Goal: Complete application form

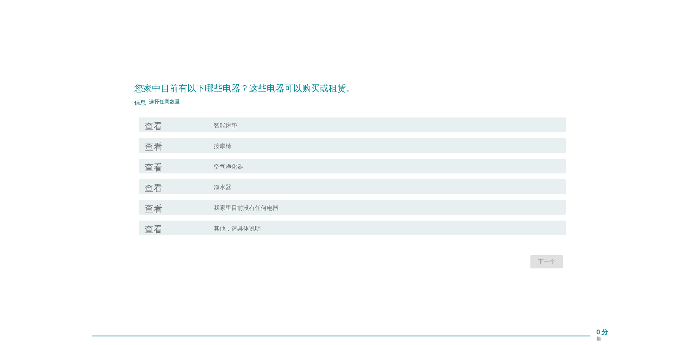
click at [195, 149] on div "查看" at bounding box center [179, 145] width 69 height 9
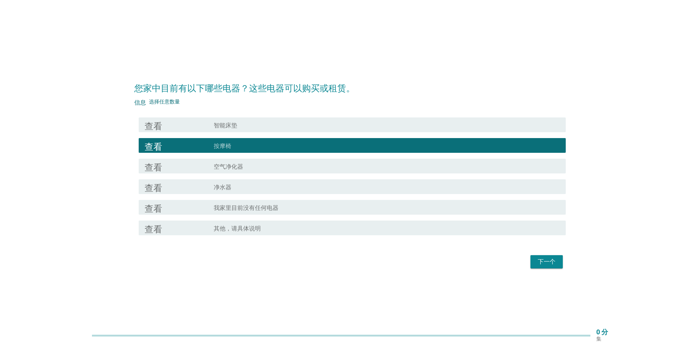
click at [192, 170] on div "查看" at bounding box center [179, 165] width 69 height 9
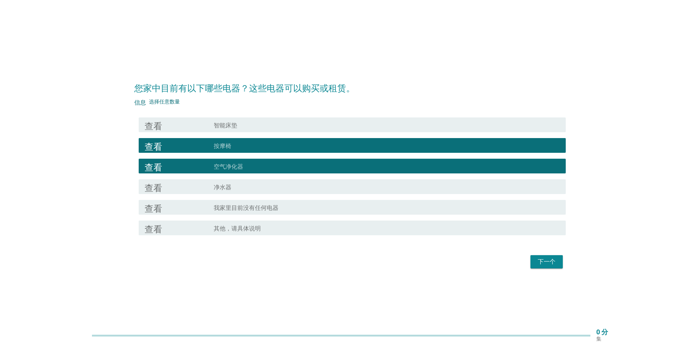
click at [188, 188] on div "查看" at bounding box center [179, 186] width 69 height 9
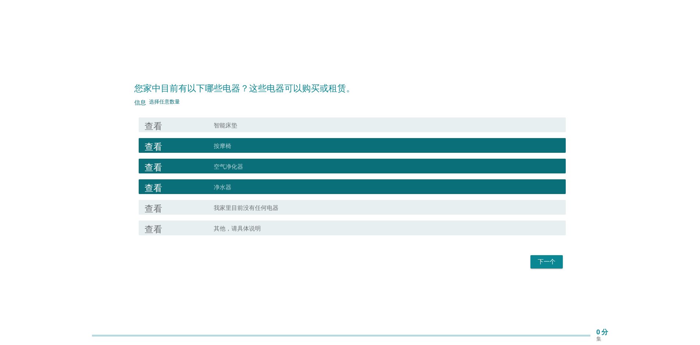
click at [213, 122] on div "查看" at bounding box center [179, 124] width 69 height 9
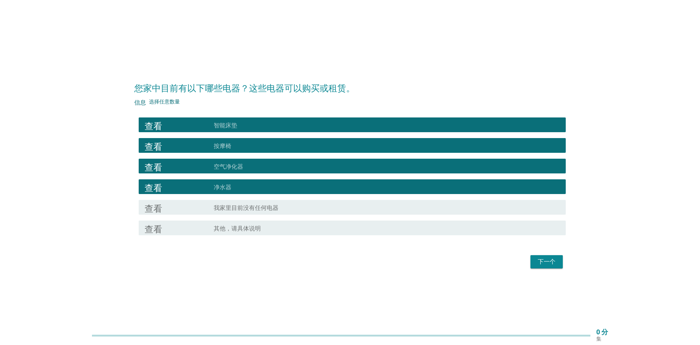
click at [548, 262] on font "下一个" at bounding box center [547, 261] width 18 height 7
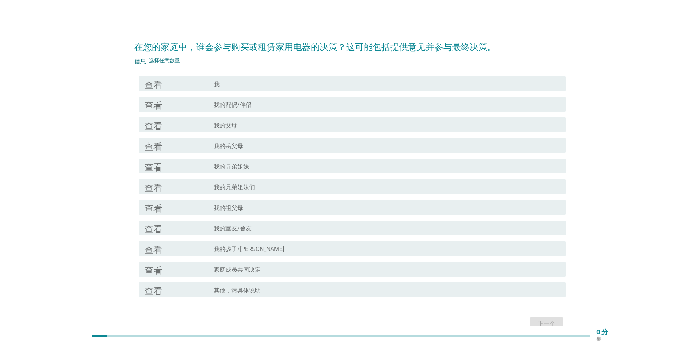
click at [183, 84] on div "查看" at bounding box center [179, 83] width 69 height 9
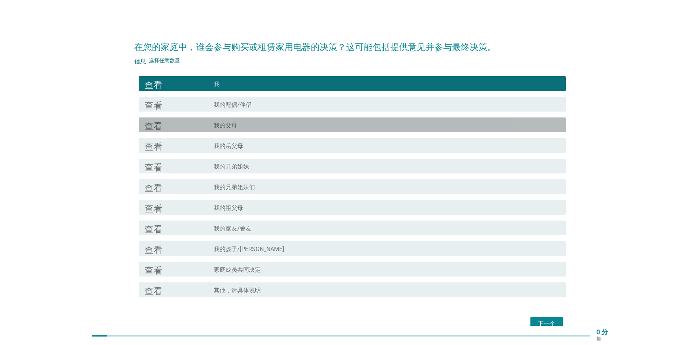
click at [176, 118] on div "查看 复选框轮廓空白 我的父母" at bounding box center [352, 124] width 427 height 15
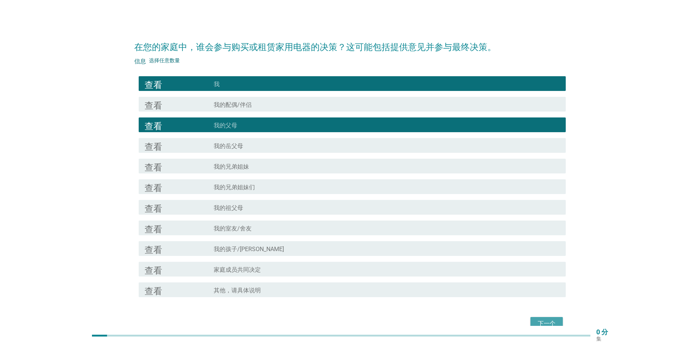
click at [539, 322] on font "下一个" at bounding box center [547, 323] width 18 height 7
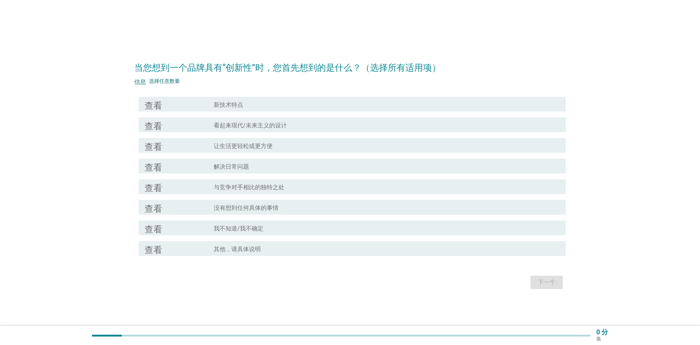
click at [175, 106] on div "查看" at bounding box center [179, 104] width 69 height 9
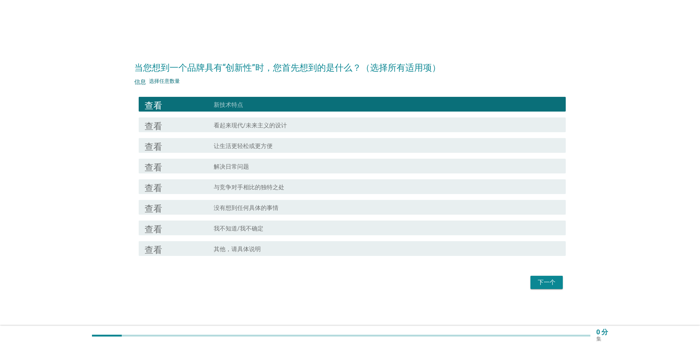
click at [198, 147] on div "查看" at bounding box center [179, 145] width 69 height 9
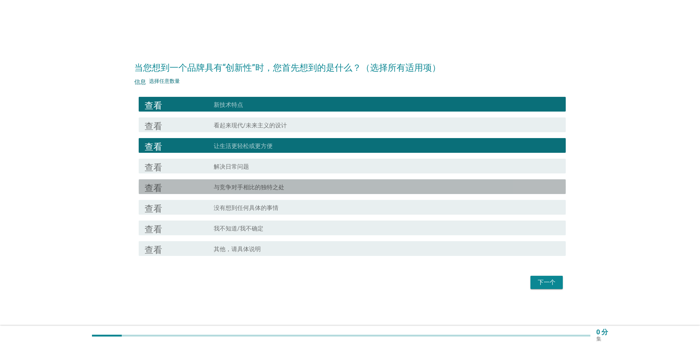
click at [200, 181] on div "查看 复选框轮廓空白 与竞争对手相比的独特之处" at bounding box center [352, 186] width 427 height 15
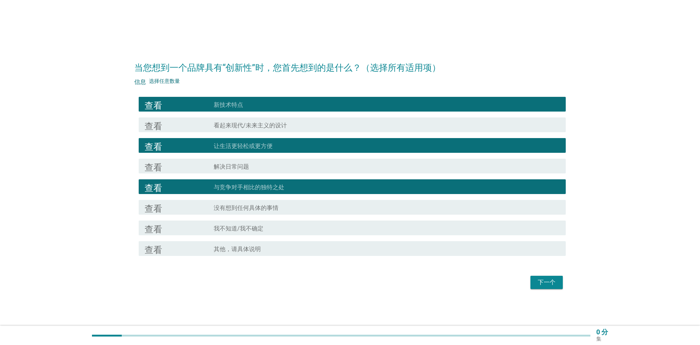
click at [533, 285] on button "下一个" at bounding box center [546, 281] width 32 height 13
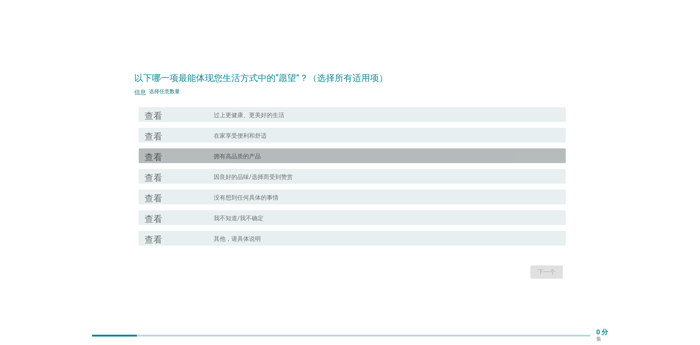
click at [174, 151] on div "查看" at bounding box center [179, 155] width 69 height 9
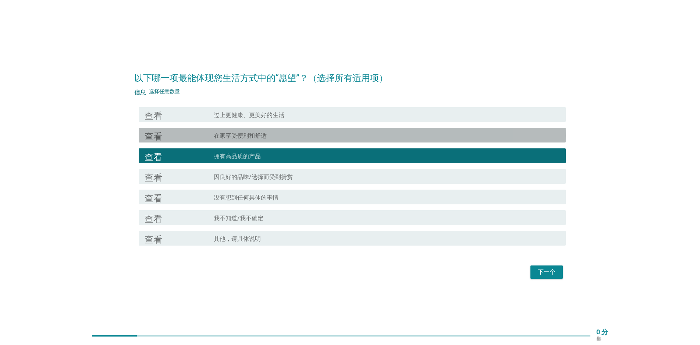
click at [189, 131] on div "查看" at bounding box center [179, 135] width 69 height 9
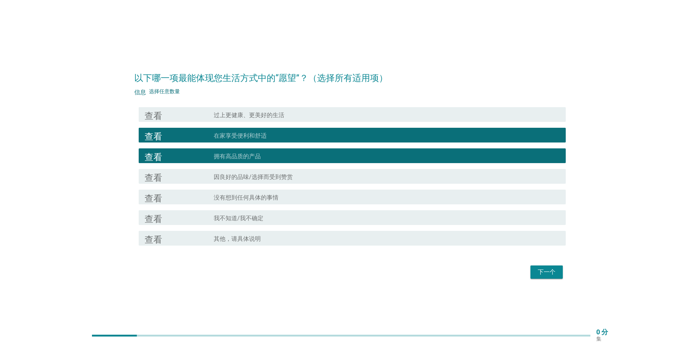
click at [192, 123] on div "查看 复选框轮廓空白 过上更健康、更美好的生活" at bounding box center [349, 114] width 431 height 21
click at [281, 118] on font "过上更健康、更美好的生活" at bounding box center [249, 114] width 71 height 7
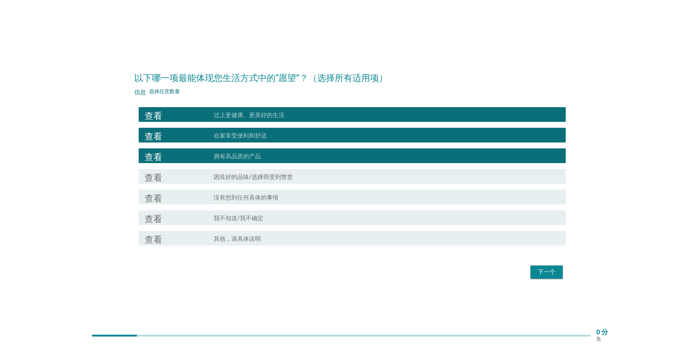
click at [552, 270] on font "下一个" at bounding box center [547, 271] width 18 height 7
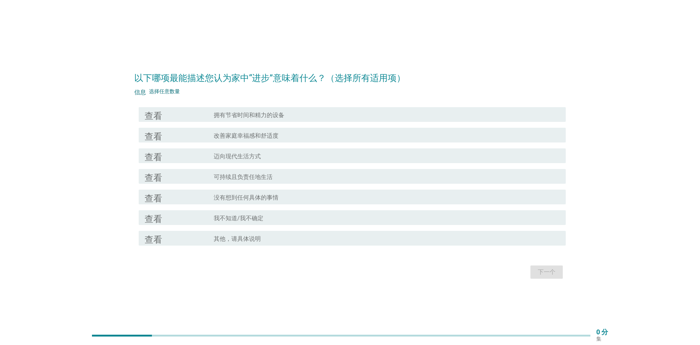
click at [159, 113] on font "查看" at bounding box center [154, 114] width 18 height 9
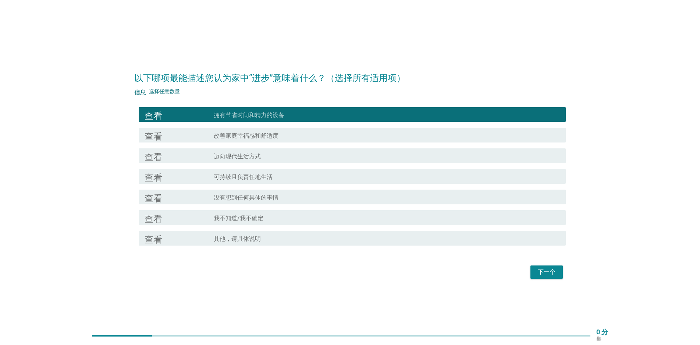
click at [164, 139] on div "查看" at bounding box center [179, 135] width 69 height 9
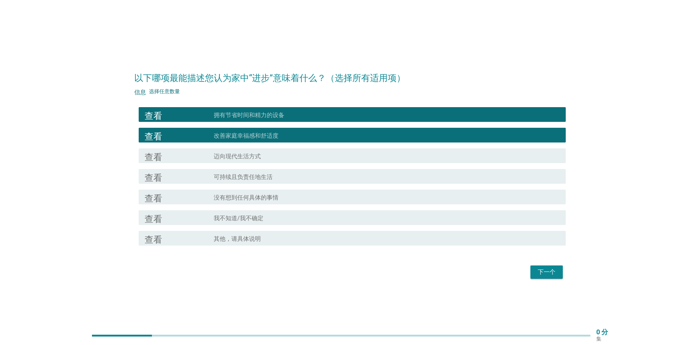
click at [169, 155] on div "查看" at bounding box center [179, 155] width 69 height 9
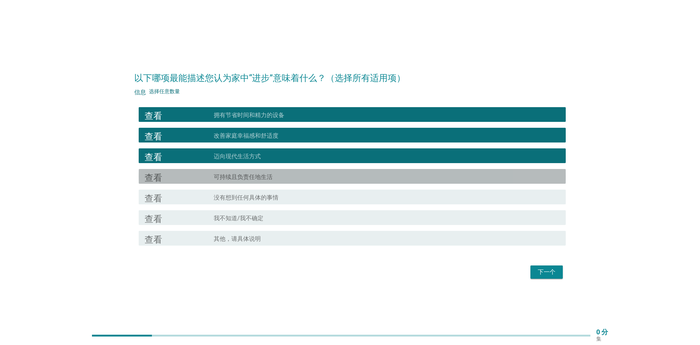
click at [170, 176] on div "查看" at bounding box center [179, 176] width 69 height 9
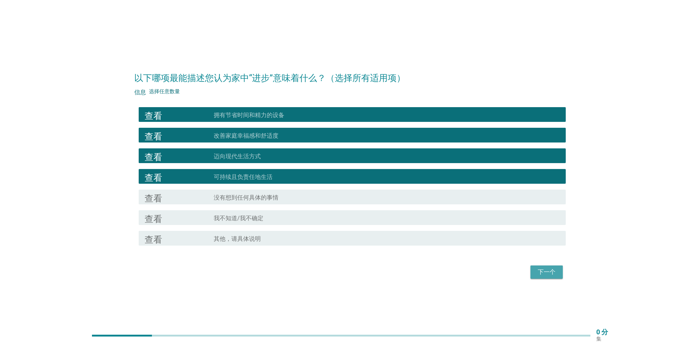
click at [556, 269] on div "下一个" at bounding box center [546, 271] width 21 height 9
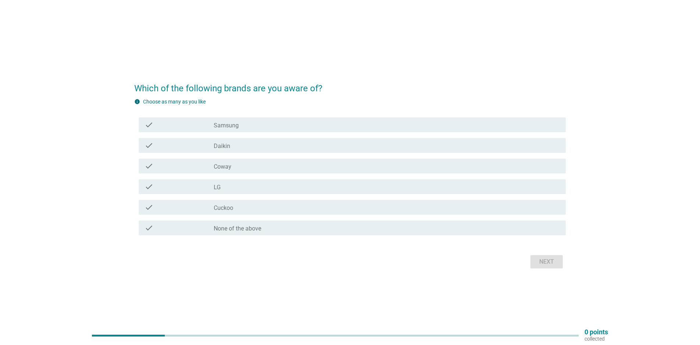
click at [228, 119] on div "check check_box_outline_blank Samsung" at bounding box center [352, 124] width 427 height 15
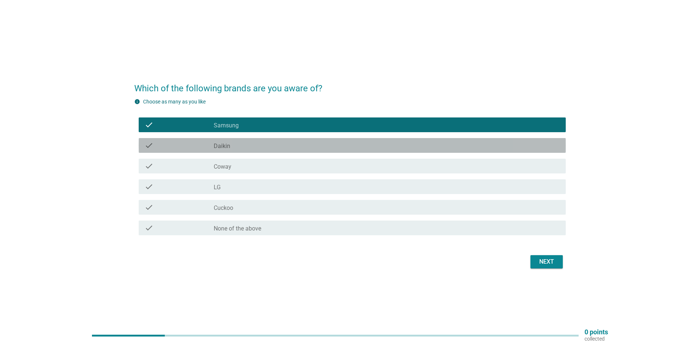
click at [222, 140] on div "check check_box_outline_blank Daikin" at bounding box center [352, 145] width 427 height 15
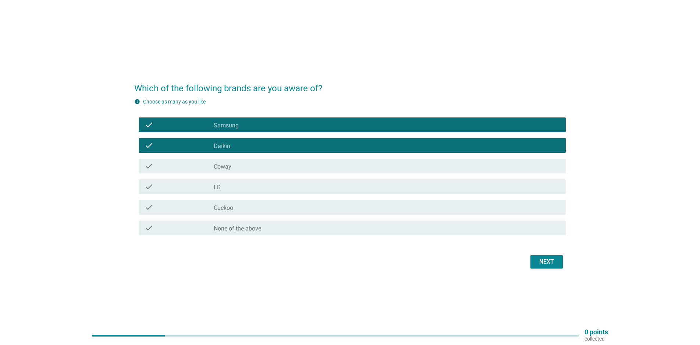
click at [218, 161] on div "check check_box_outline_blank Coway" at bounding box center [352, 165] width 427 height 15
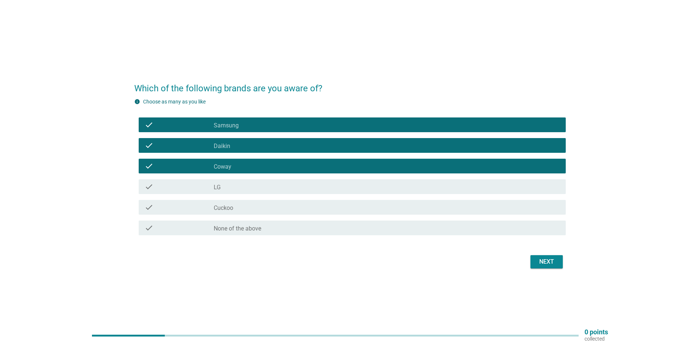
click at [213, 185] on div "check" at bounding box center [179, 186] width 69 height 9
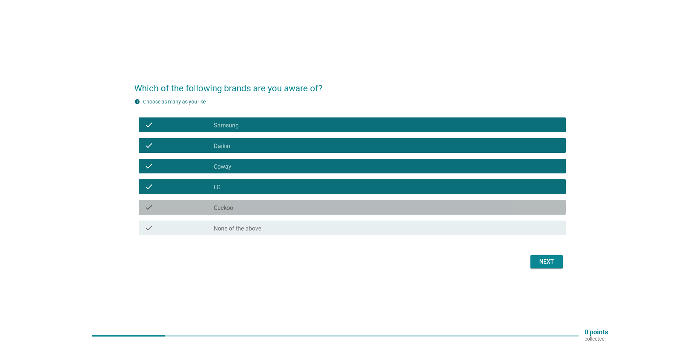
click at [214, 201] on div "check check_box_outline_blank Cuckoo" at bounding box center [352, 207] width 427 height 15
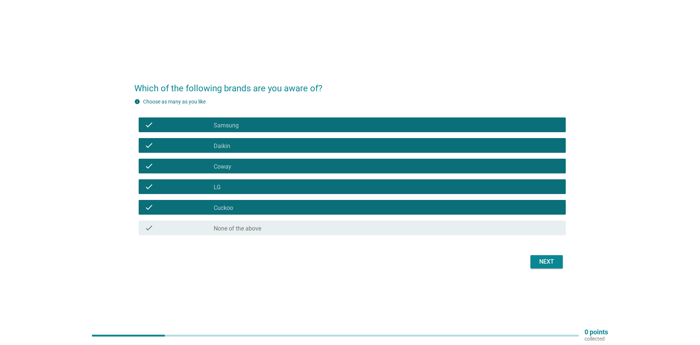
click at [533, 264] on button "Next" at bounding box center [546, 261] width 32 height 13
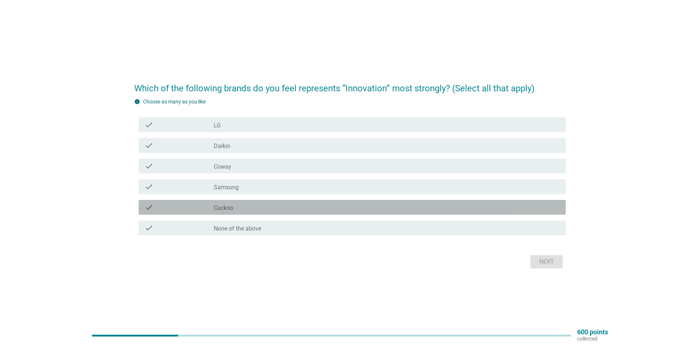
click at [229, 206] on label "Cuckoo" at bounding box center [223, 207] width 19 height 7
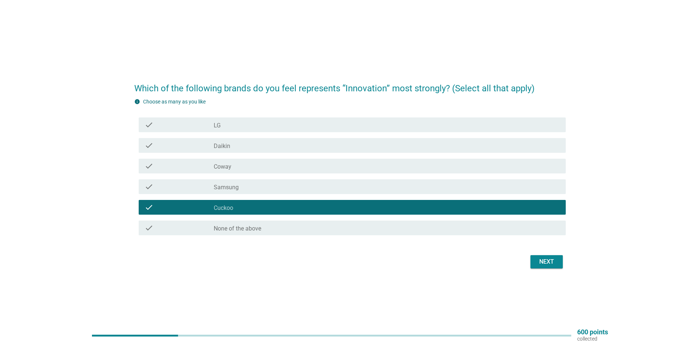
click at [226, 182] on div "check_box_outline_blank Samsung" at bounding box center [387, 186] width 346 height 9
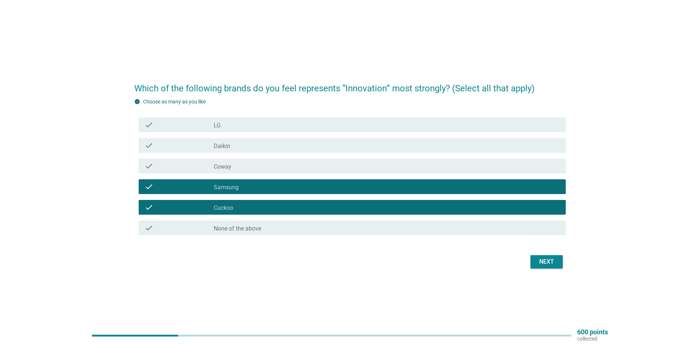
click at [239, 124] on div "check_box_outline_blank LG" at bounding box center [387, 124] width 346 height 9
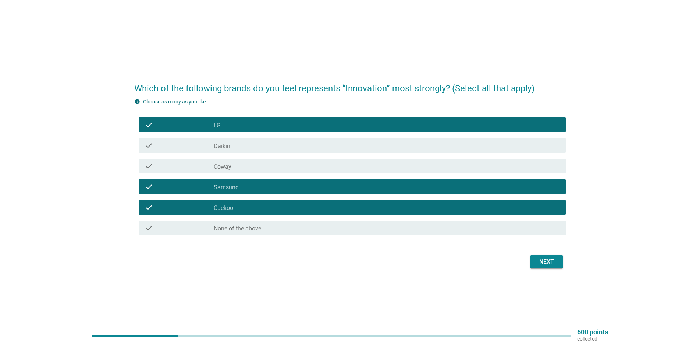
click at [535, 260] on button "Next" at bounding box center [546, 261] width 32 height 13
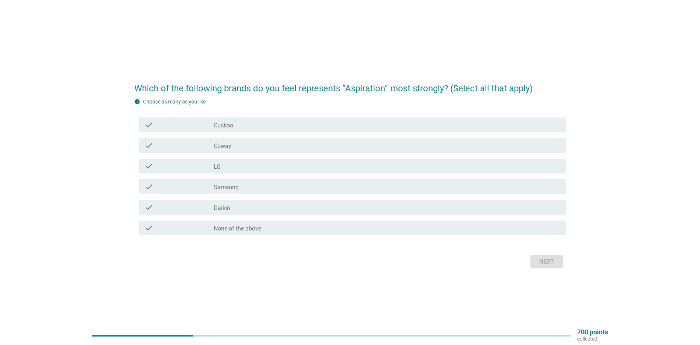
click at [230, 192] on div "check check_box_outline_blank Samsung" at bounding box center [352, 186] width 427 height 15
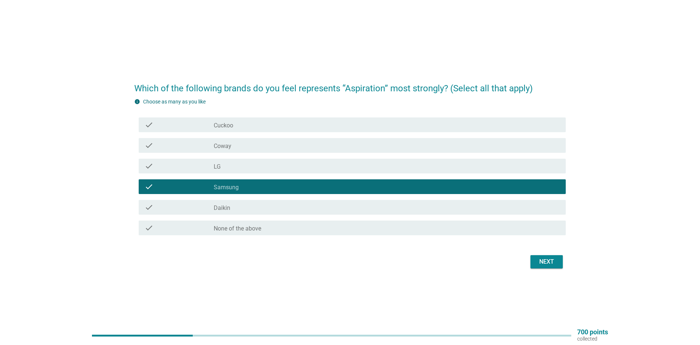
click at [235, 147] on div "check_box Coway" at bounding box center [387, 145] width 346 height 9
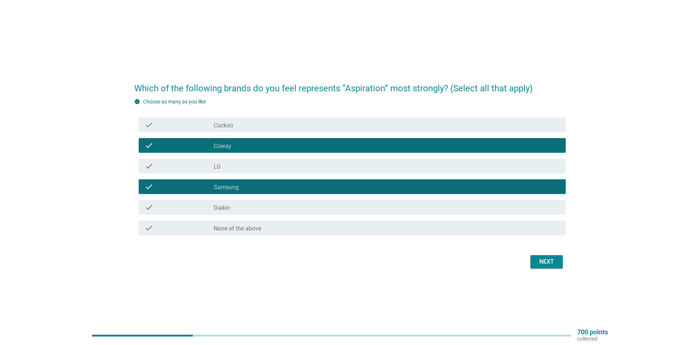
click at [235, 143] on div "check_box Coway" at bounding box center [387, 145] width 346 height 9
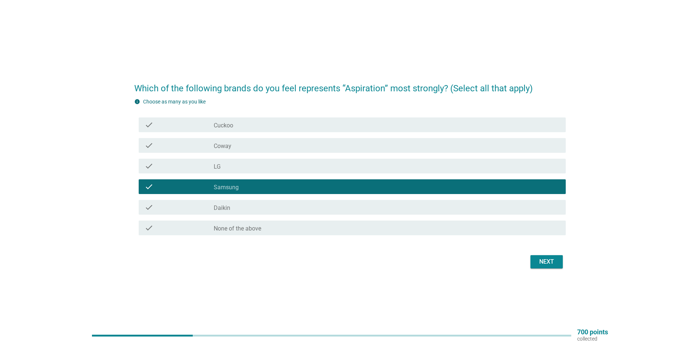
click at [238, 128] on div "check_box Cuckoo" at bounding box center [387, 124] width 346 height 9
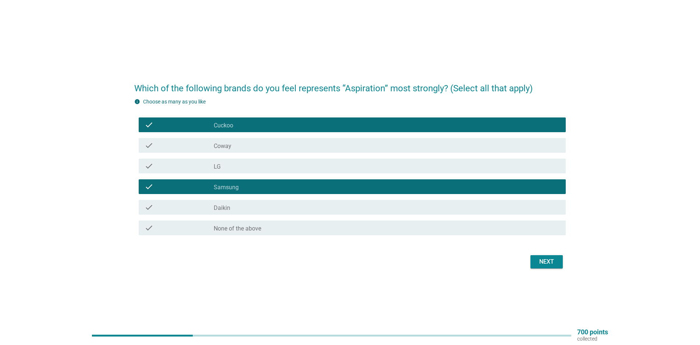
click at [553, 262] on div "Next" at bounding box center [546, 261] width 21 height 9
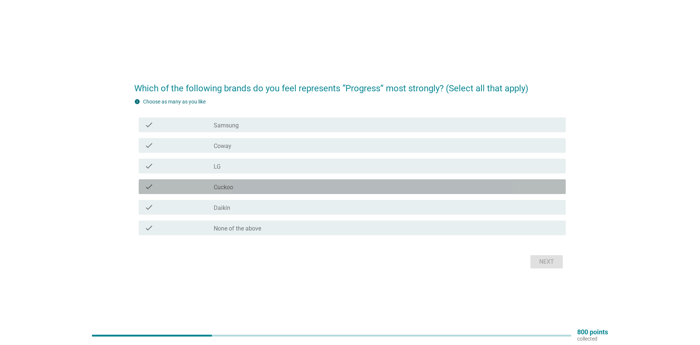
click at [233, 186] on div "check_box Cuckoo" at bounding box center [387, 186] width 346 height 9
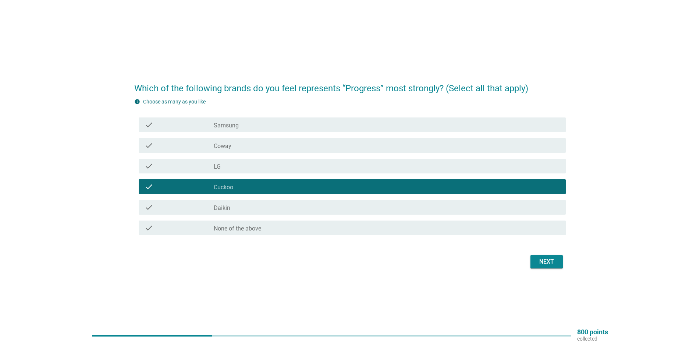
click at [249, 130] on div "check check_box Samsung" at bounding box center [352, 124] width 427 height 15
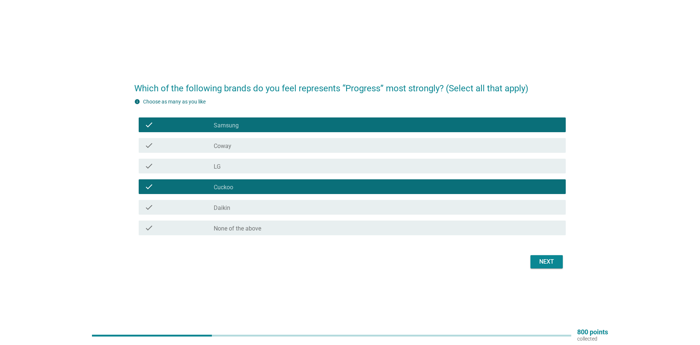
click at [236, 161] on div "check_box LG" at bounding box center [387, 165] width 346 height 9
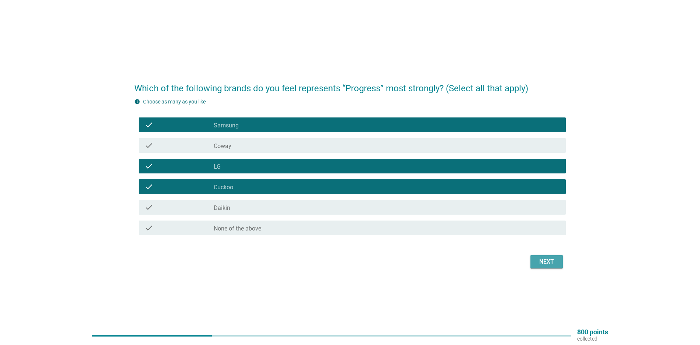
click at [540, 257] on div "Next" at bounding box center [546, 261] width 21 height 9
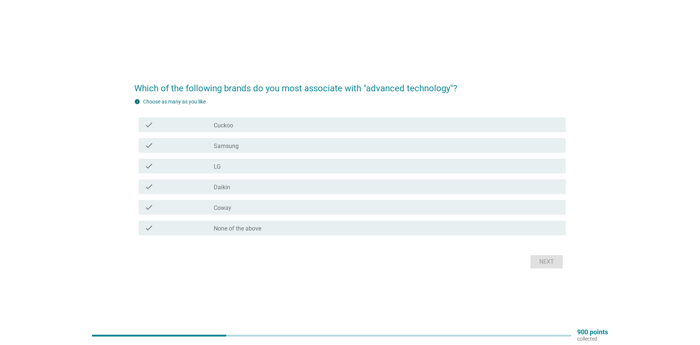
click at [255, 165] on div "check_box LG" at bounding box center [387, 165] width 346 height 9
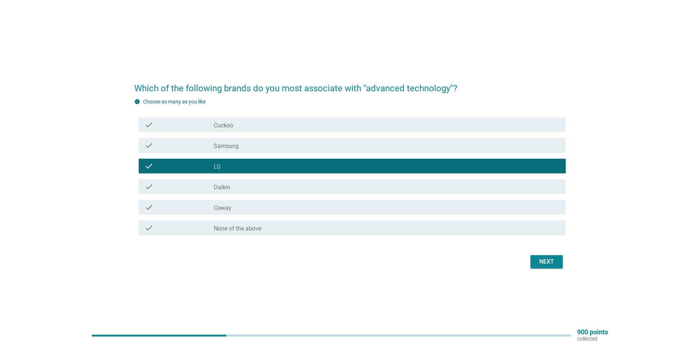
click at [251, 147] on div "check_box Samsung" at bounding box center [387, 145] width 346 height 9
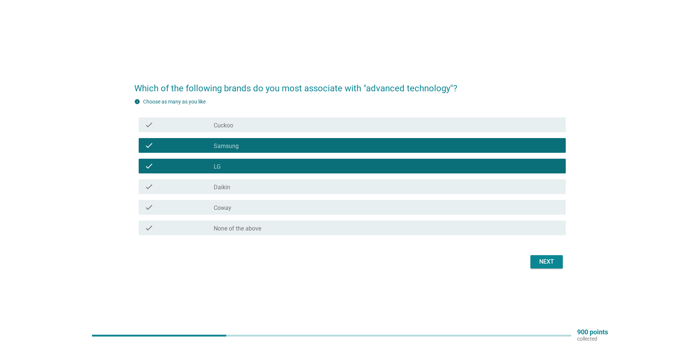
click at [230, 187] on label "Daikin" at bounding box center [222, 186] width 17 height 7
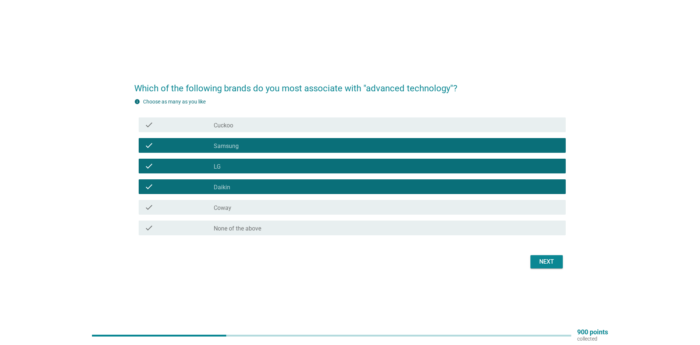
click at [243, 132] on div "check check_box Cuckoo" at bounding box center [349, 124] width 431 height 21
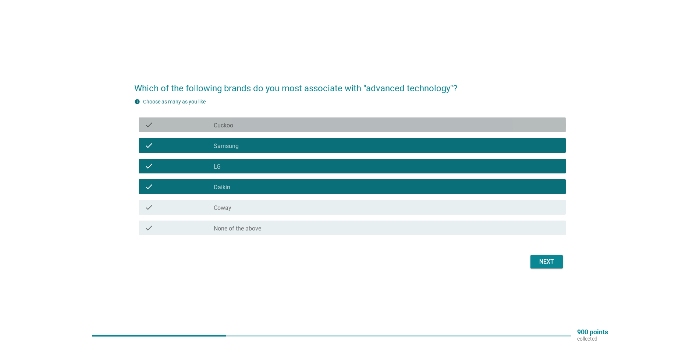
click at [248, 129] on div "check_box Cuckoo" at bounding box center [387, 124] width 346 height 9
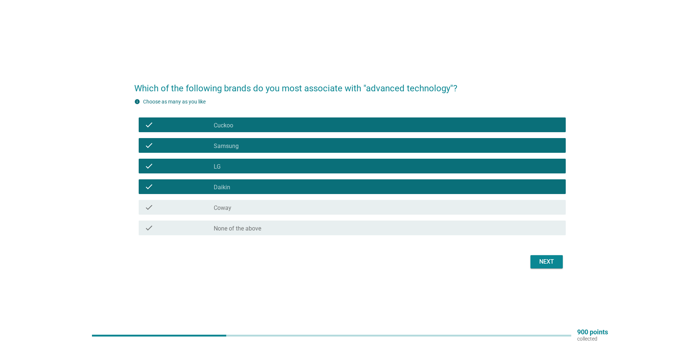
click at [546, 267] on button "Next" at bounding box center [546, 261] width 32 height 13
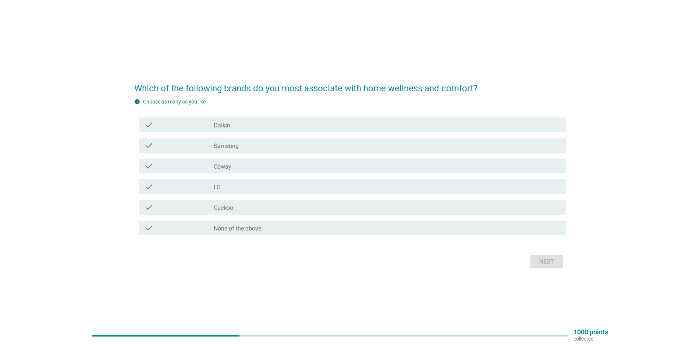
click at [213, 204] on div "check" at bounding box center [179, 207] width 69 height 9
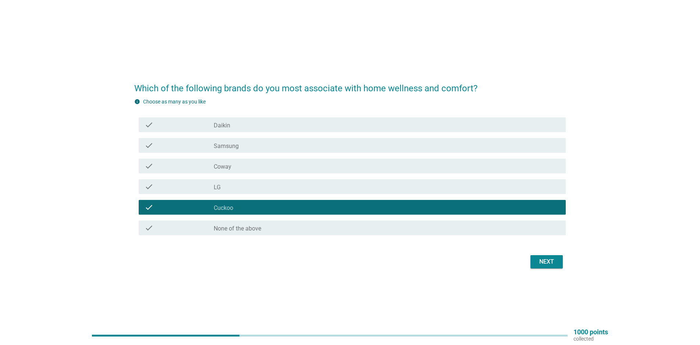
click at [393, 139] on div "check check_box Samsung" at bounding box center [352, 145] width 427 height 15
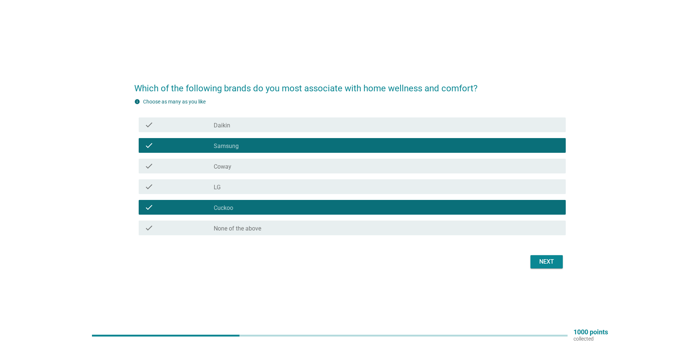
click at [549, 260] on div "Next" at bounding box center [546, 261] width 21 height 9
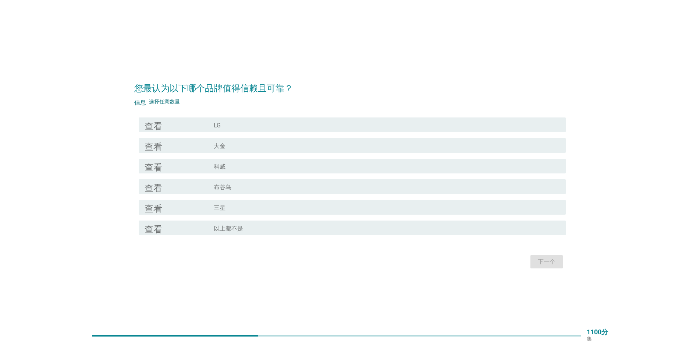
click at [238, 203] on div "复选框 三星" at bounding box center [387, 207] width 346 height 9
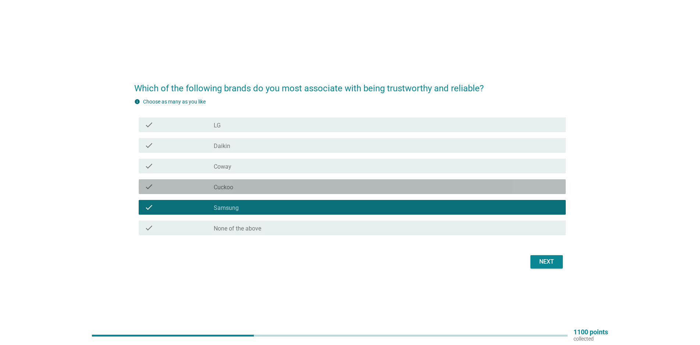
click at [225, 180] on div "check check_box Cuckoo" at bounding box center [352, 186] width 427 height 15
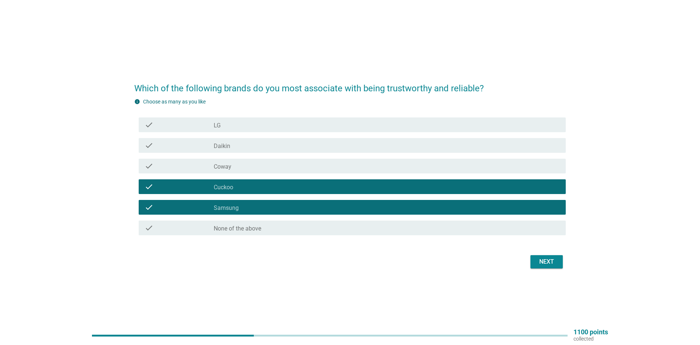
click at [552, 261] on div "Next" at bounding box center [546, 261] width 21 height 9
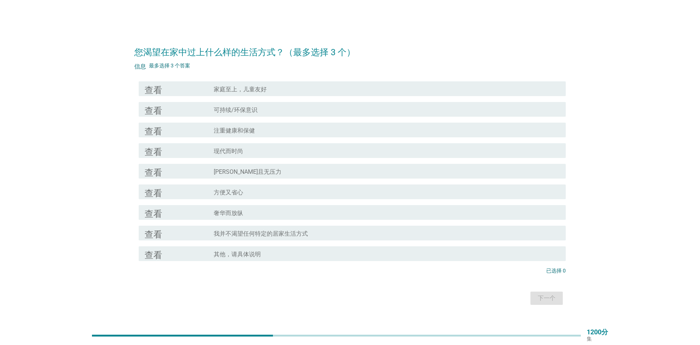
click at [220, 189] on font "方便又省心" at bounding box center [228, 192] width 29 height 7
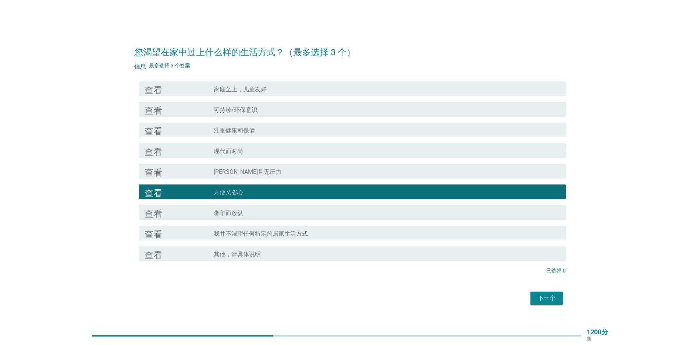
click at [226, 178] on div "查看 复选框轮廓空白 [PERSON_NAME]且无压力" at bounding box center [352, 171] width 427 height 15
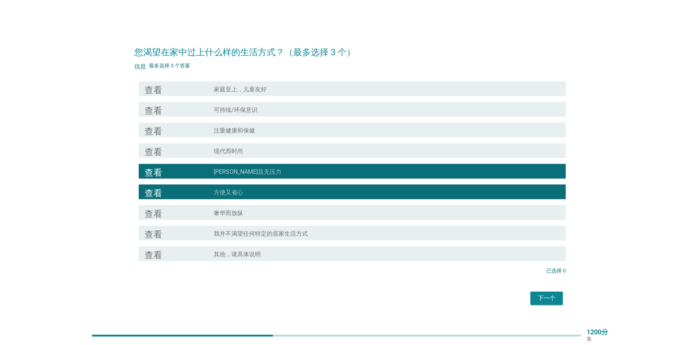
click at [227, 130] on font "注重健康和保健" at bounding box center [234, 130] width 41 height 7
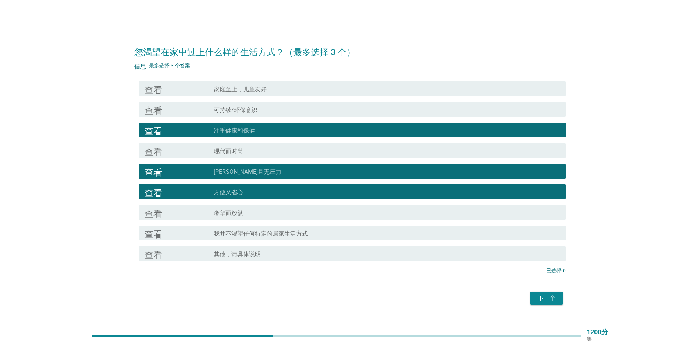
click at [221, 147] on font "现代而时尚" at bounding box center [228, 150] width 29 height 7
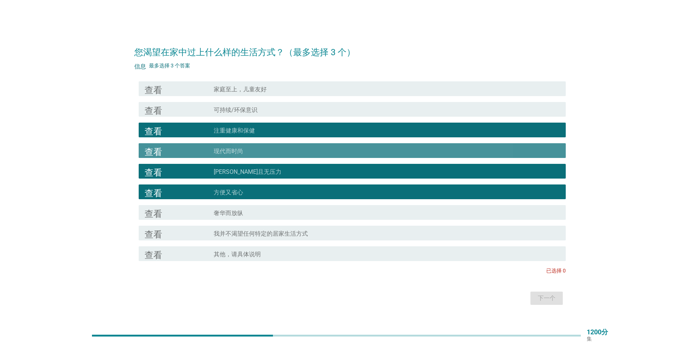
click at [230, 144] on div "查看 复选框轮廓空白 现代而时尚" at bounding box center [352, 150] width 427 height 15
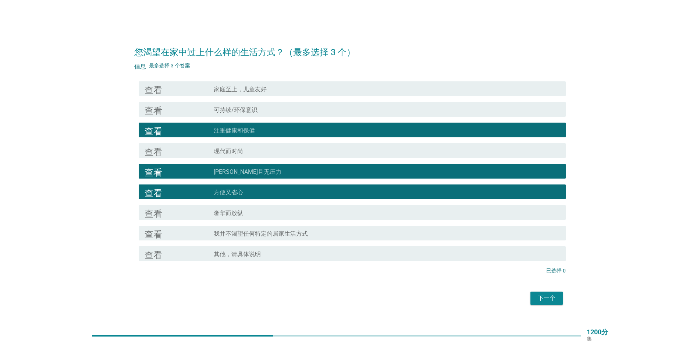
click at [531, 298] on button "下一个" at bounding box center [546, 297] width 32 height 13
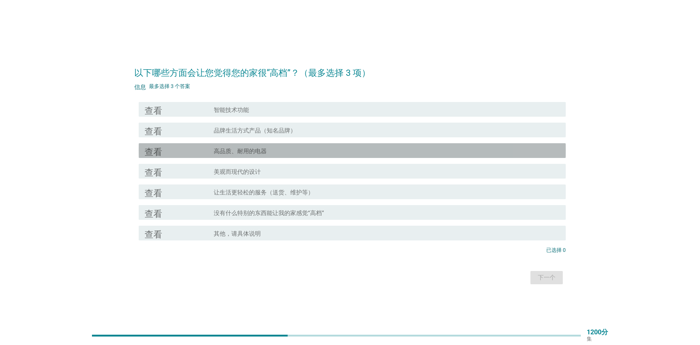
click at [179, 150] on div "查看" at bounding box center [179, 150] width 69 height 9
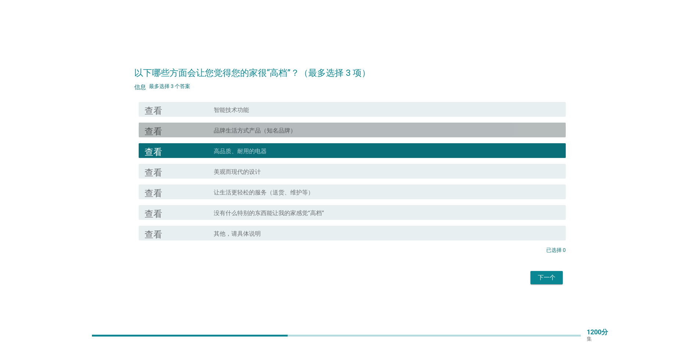
click at [200, 133] on div "查看" at bounding box center [179, 129] width 69 height 9
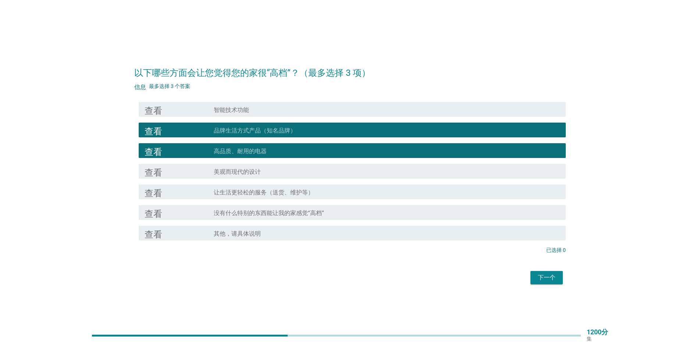
click at [205, 107] on div "查看" at bounding box center [179, 109] width 69 height 9
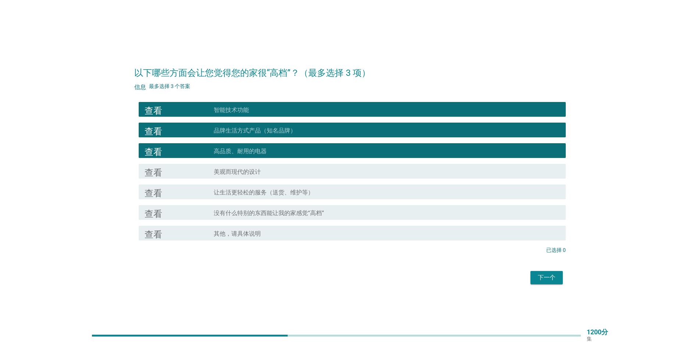
click at [538, 275] on font "下一个" at bounding box center [547, 277] width 18 height 7
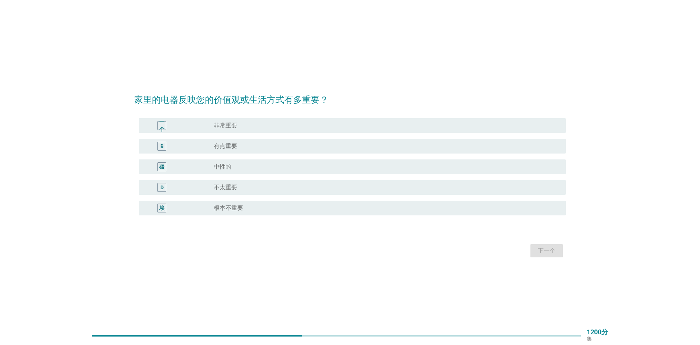
click at [190, 146] on div "B" at bounding box center [179, 146] width 69 height 9
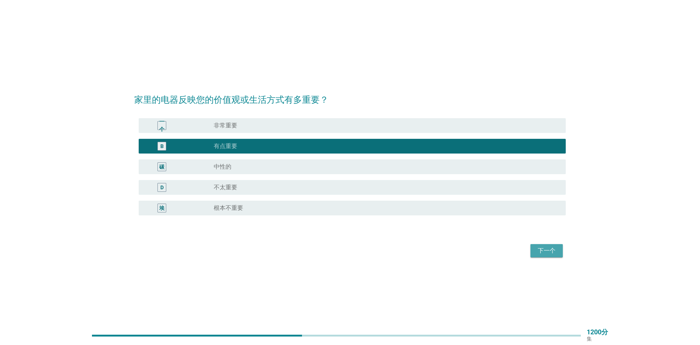
click at [536, 248] on div "下一个" at bounding box center [546, 250] width 21 height 9
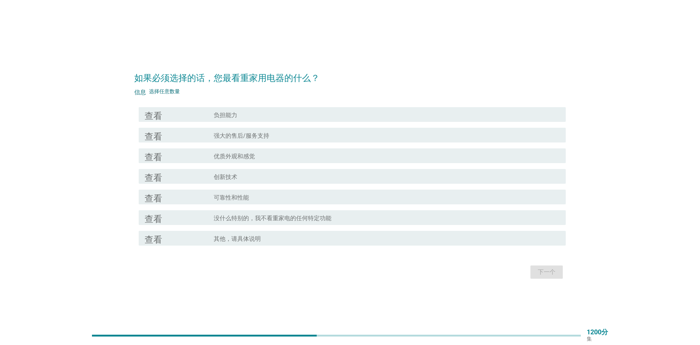
click at [198, 196] on div "查看" at bounding box center [179, 196] width 69 height 9
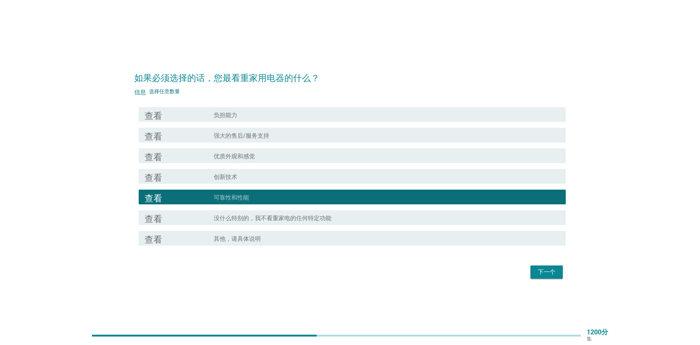
click at [218, 170] on div "查看 复选框轮廓空白 创新技术" at bounding box center [352, 176] width 427 height 15
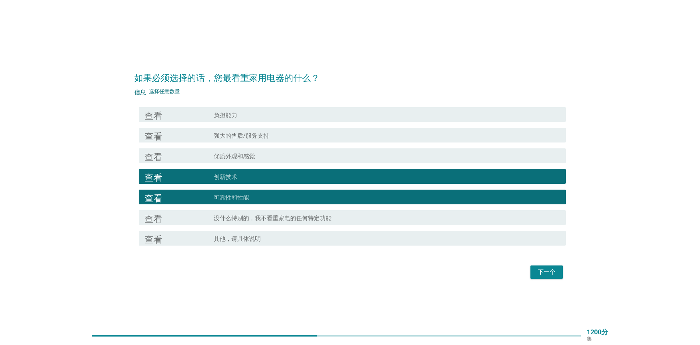
click at [238, 137] on font "强大的售后/服务支持" at bounding box center [242, 135] width 56 height 7
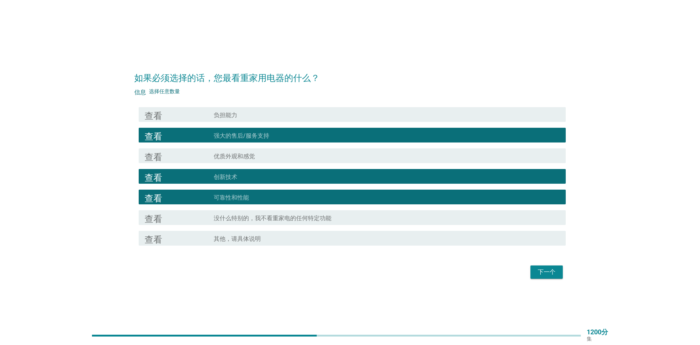
click at [239, 118] on div "复选框轮廓空白 负担能力" at bounding box center [387, 114] width 346 height 9
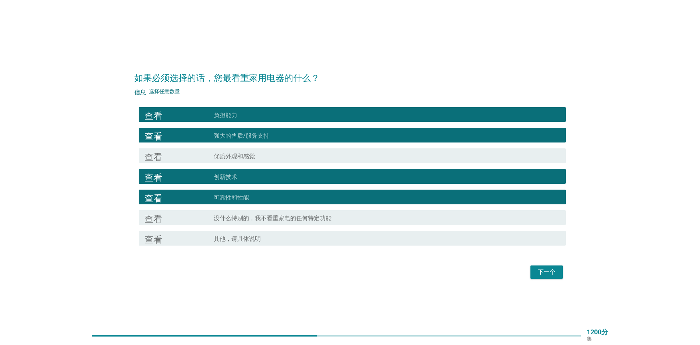
click at [226, 150] on div "查看 复选框轮廓空白 优质外观和感觉" at bounding box center [352, 155] width 427 height 15
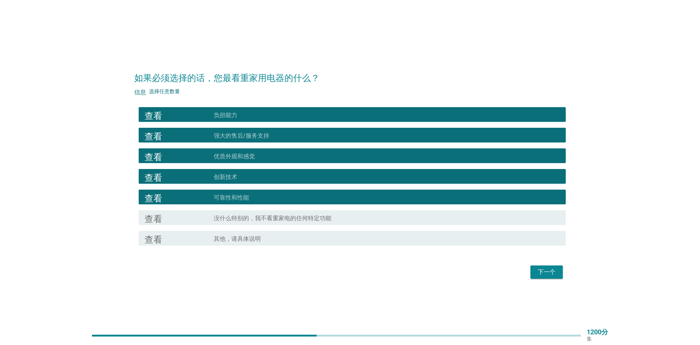
click at [528, 266] on div "下一个" at bounding box center [349, 272] width 431 height 18
click at [536, 266] on button "下一个" at bounding box center [546, 271] width 32 height 13
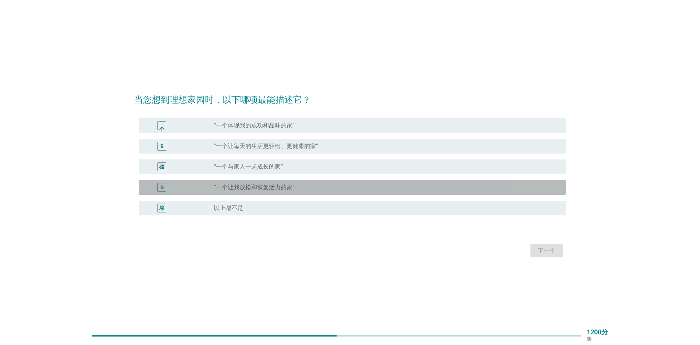
click at [286, 189] on font "“一个让我放松和恢复活力的家”" at bounding box center [254, 186] width 81 height 7
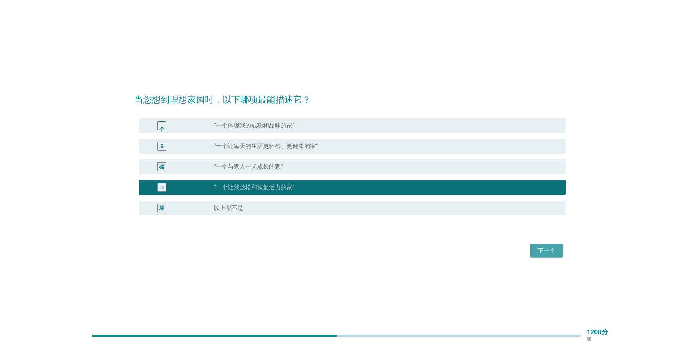
click at [550, 251] on font "下一个" at bounding box center [547, 250] width 18 height 7
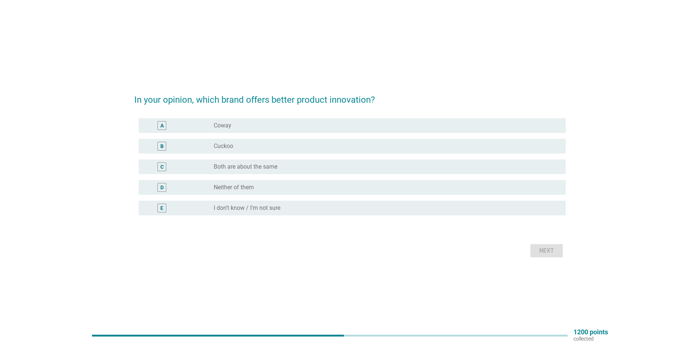
click at [254, 144] on div "radio_button_unchecked Cuckoo" at bounding box center [384, 145] width 340 height 7
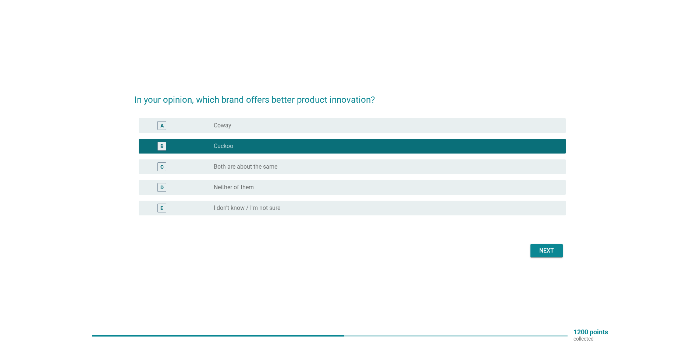
click at [539, 251] on div "Next" at bounding box center [546, 250] width 21 height 9
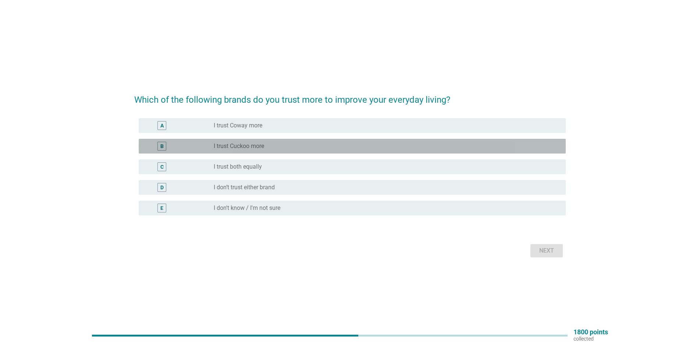
click at [245, 140] on div "B radio_button_unchecked I trust Cuckoo more" at bounding box center [352, 146] width 427 height 15
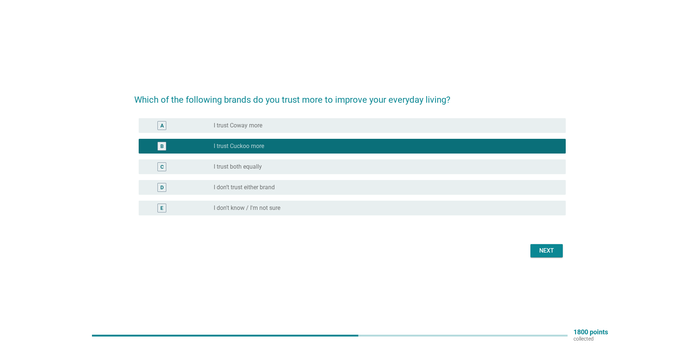
click at [544, 249] on div "Next" at bounding box center [546, 250] width 21 height 9
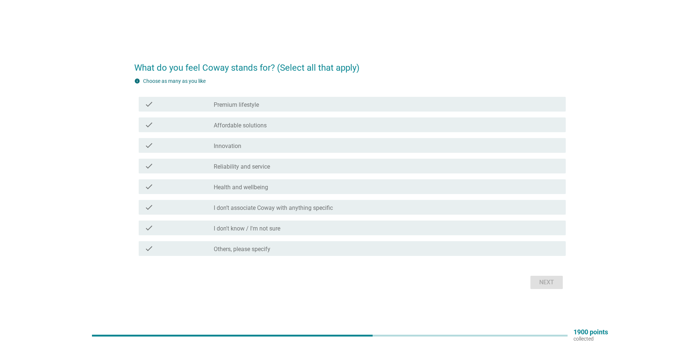
click at [293, 185] on div "check_box_outline_blank Health and wellbeing" at bounding box center [387, 186] width 346 height 9
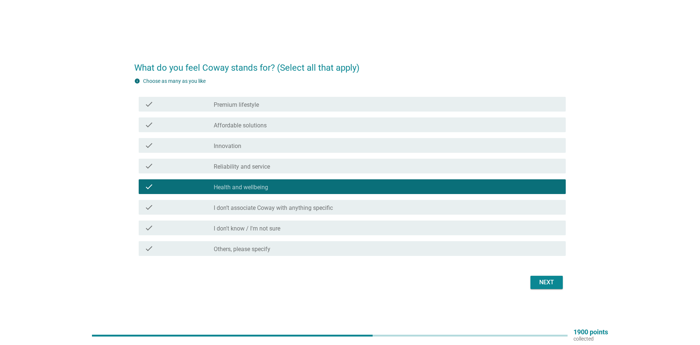
click at [532, 277] on button "Next" at bounding box center [546, 281] width 32 height 13
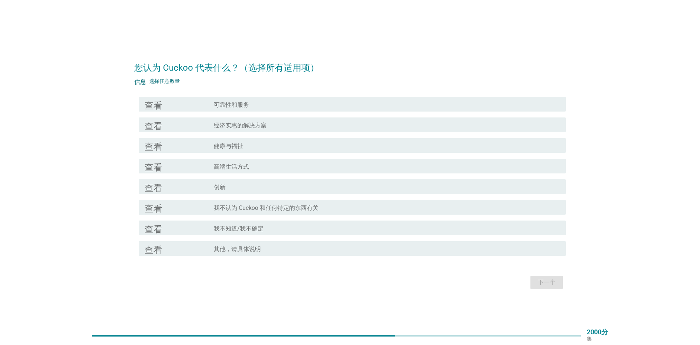
click at [223, 127] on font "经济实惠的解决方案" at bounding box center [240, 125] width 53 height 7
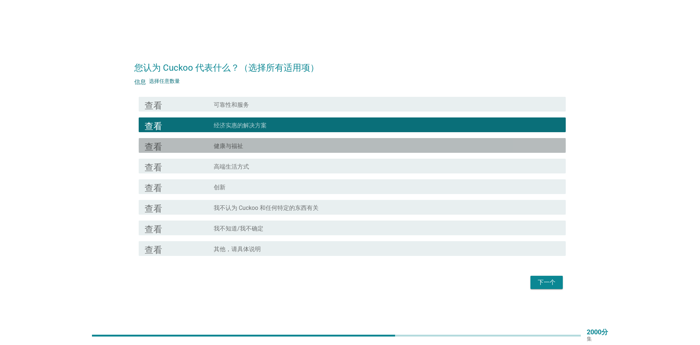
click at [226, 149] on font "健康与福祉" at bounding box center [228, 145] width 29 height 7
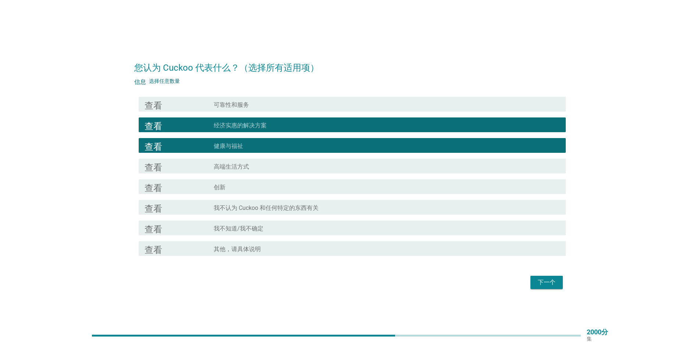
click at [215, 164] on font "高端生活方式" at bounding box center [231, 166] width 35 height 7
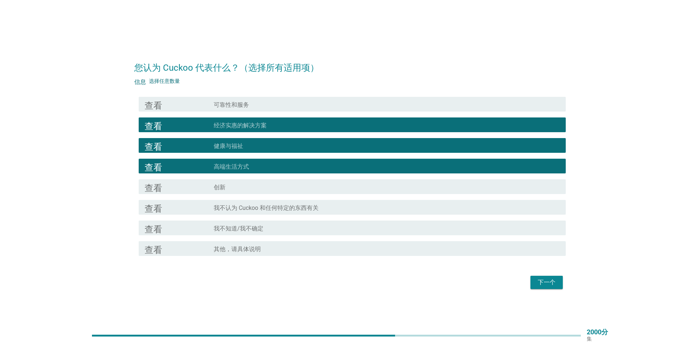
click at [228, 108] on font "可靠性和服务" at bounding box center [231, 104] width 35 height 7
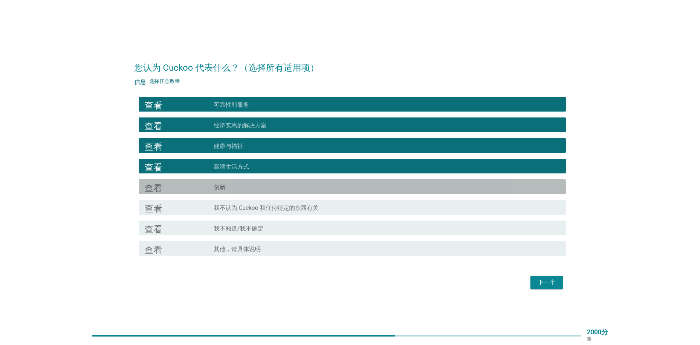
click at [202, 183] on div "查看" at bounding box center [179, 186] width 69 height 9
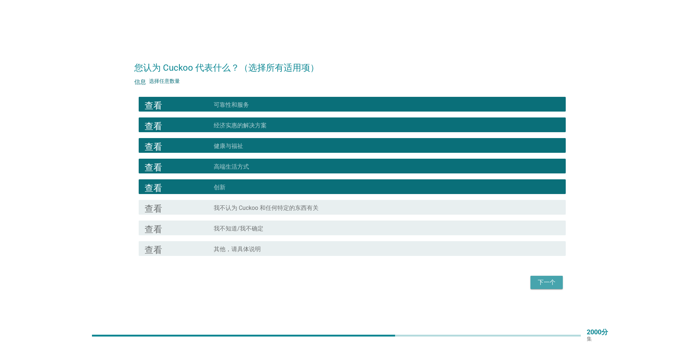
click at [538, 285] on font "下一个" at bounding box center [547, 281] width 18 height 7
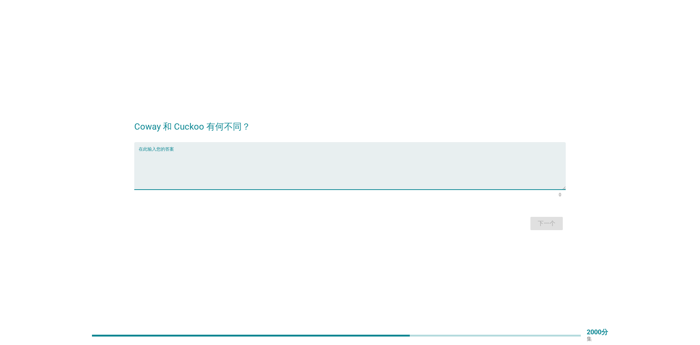
click at [171, 159] on textarea "在此输入您的答案" at bounding box center [352, 170] width 427 height 39
drag, startPoint x: 130, startPoint y: 125, endPoint x: 240, endPoint y: 128, distance: 110.0
click at [240, 128] on div "Coway 和 Cuckoo 有何不同？ 在此输入您的答案 0 下一个" at bounding box center [349, 172] width 443 height 131
copy font "Coway 和 Cuckoo 有何不同"
paste textarea "Coway = 老牌、稳定、服务密集。 Cuckoo = 新兴、灵活、营销强"
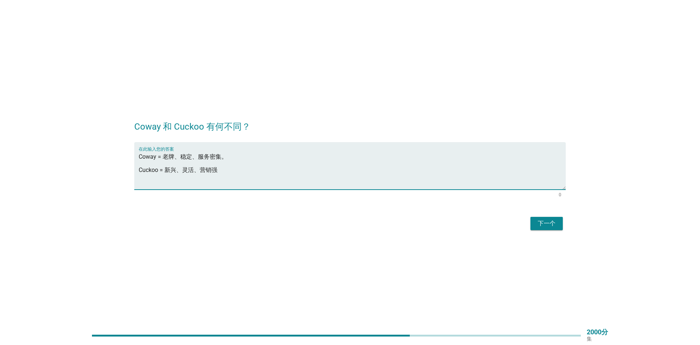
click at [167, 161] on textarea "Coway = 老牌、稳定、服务密集。 Cuckoo = 新兴、灵活、营销强" at bounding box center [352, 170] width 427 height 39
click at [225, 158] on textarea "Coway = 老牌、稳定、服务密集。 Cuckoo = 新兴、灵活、营销强" at bounding box center [352, 170] width 427 height 39
type textarea "Coway = 老牌、稳定、服务密集 Cuckoo = 新兴、灵活、营销强"
click at [539, 224] on font "下一个" at bounding box center [547, 223] width 18 height 7
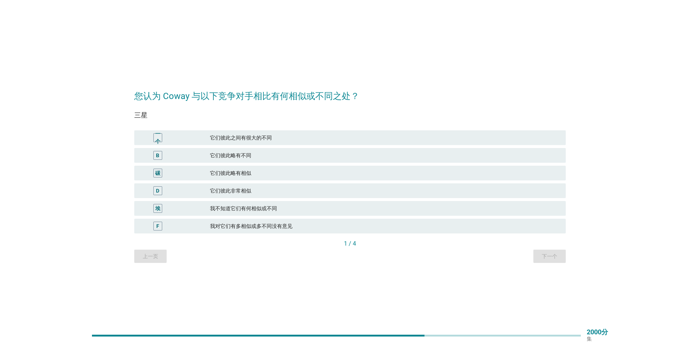
click at [238, 171] on font "它们彼此略有相似" at bounding box center [230, 173] width 41 height 6
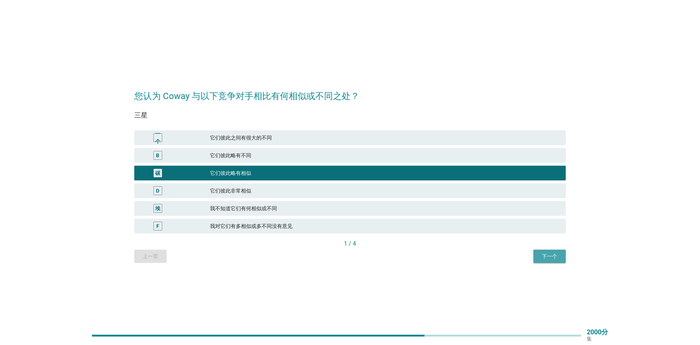
click at [542, 257] on font "下一个" at bounding box center [549, 256] width 15 height 6
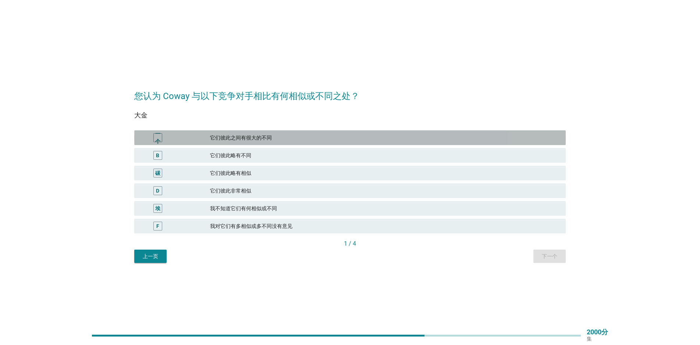
click at [265, 141] on font "它们彼此之间有很大的不同" at bounding box center [385, 138] width 350 height 8
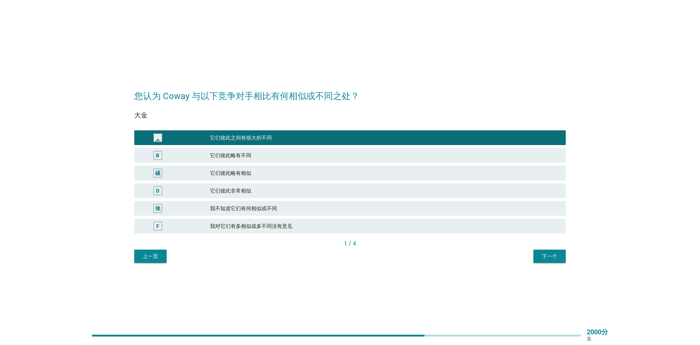
click at [547, 258] on font "下一个" at bounding box center [549, 256] width 15 height 6
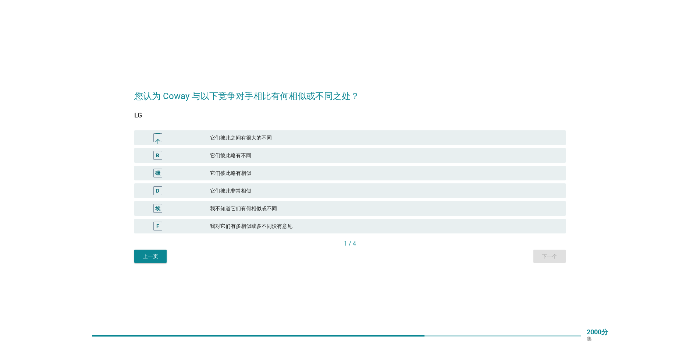
click at [243, 158] on font "它们彼此略有不同" at bounding box center [385, 155] width 350 height 8
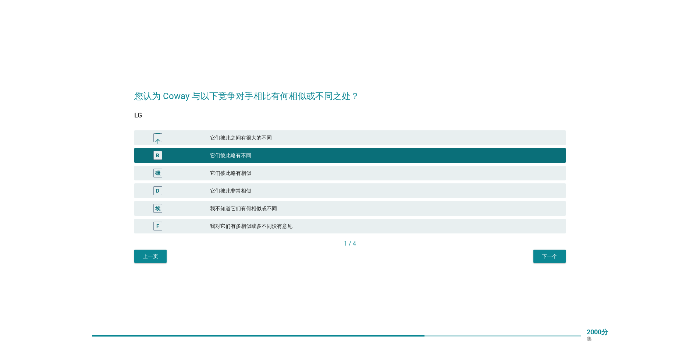
click at [556, 262] on button "下一个" at bounding box center [549, 255] width 32 height 13
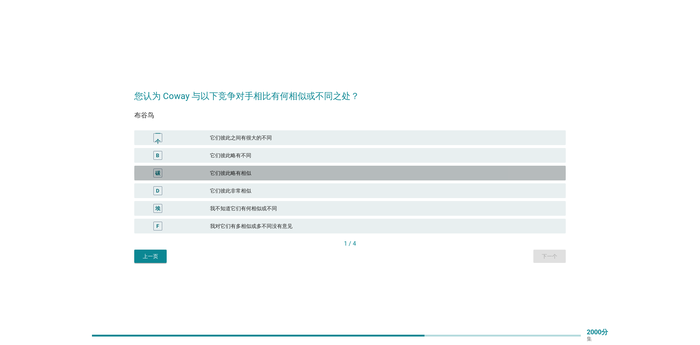
click at [238, 171] on font "它们彼此略有相似" at bounding box center [230, 173] width 41 height 6
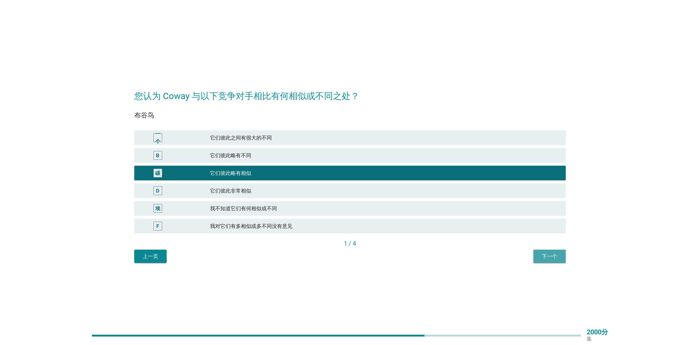
click at [538, 260] on button "下一个" at bounding box center [549, 255] width 32 height 13
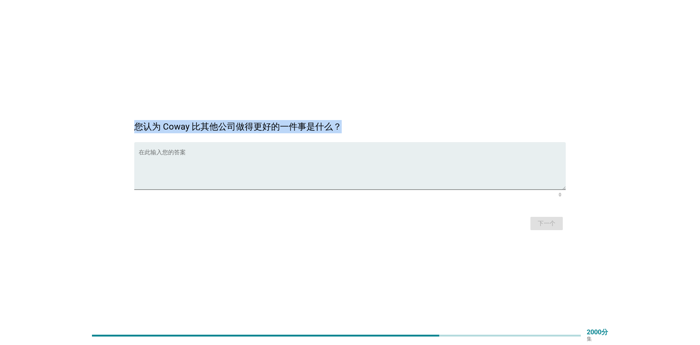
drag, startPoint x: 135, startPoint y: 127, endPoint x: 341, endPoint y: 127, distance: 205.5
click at [341, 128] on font "您认为 Coway 比其他公司做得更好的一件事是什么？" at bounding box center [237, 126] width 207 height 10
copy font "您认为 Coway 比其他公司做得更好的一件事是什么？"
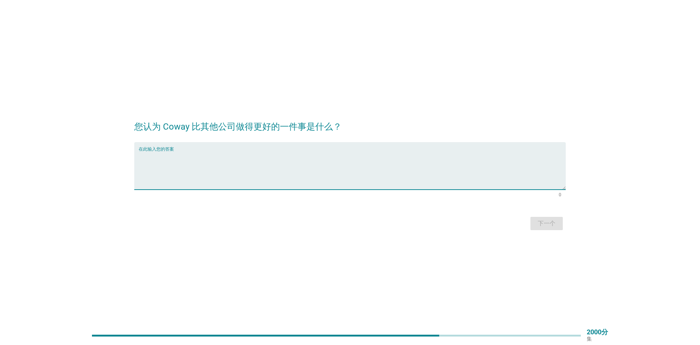
paste textarea "我认为 Coway 做得比其他公司更好的就是它的「服务体系」"
click at [267, 156] on textarea "我认为 Coway 做得比其他公司更好的就是它的「服务体系" at bounding box center [352, 170] width 427 height 39
type textarea "我认为 Coway 做得比其他公司更好的就是它的服务体系"
click at [542, 225] on font "下一个" at bounding box center [547, 223] width 18 height 7
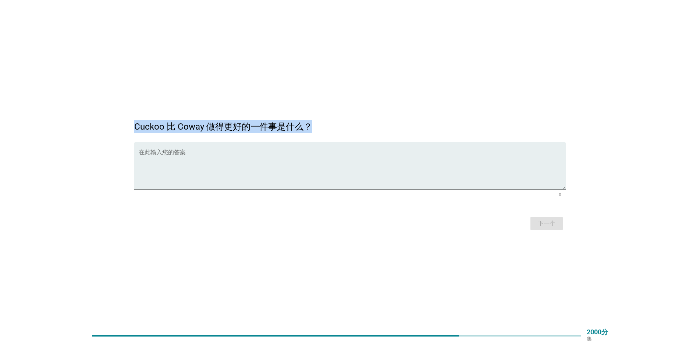
drag, startPoint x: 130, startPoint y: 122, endPoint x: 324, endPoint y: 124, distance: 194.1
click at [324, 124] on div "Cuckoo 比 Coway 做得更好的一件事是什么？ 在此输入您的答案 0 下一个" at bounding box center [349, 172] width 443 height 131
copy font "Cuckoo 比 Coway 做得更好的一件事是什么？"
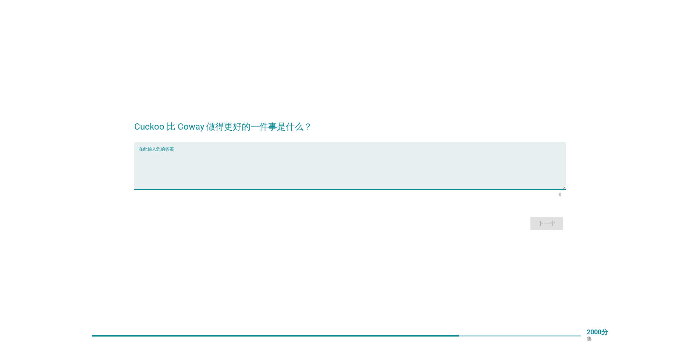
paste textarea "更年轻化的品牌形象"
type textarea "更年轻化的品牌形象"
click at [558, 228] on button "下一个" at bounding box center [546, 223] width 32 height 13
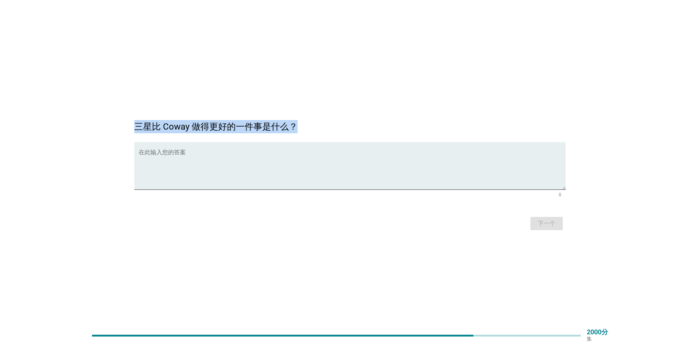
drag, startPoint x: 124, startPoint y: 128, endPoint x: 299, endPoint y: 128, distance: 174.3
click at [299, 128] on div "三星比 Coway 做得更好的一件事是什么？ 在此输入您的答案 0 下一个" at bounding box center [350, 172] width 664 height 131
copy font "三星比 Coway 做得更好的一件事是什么？"
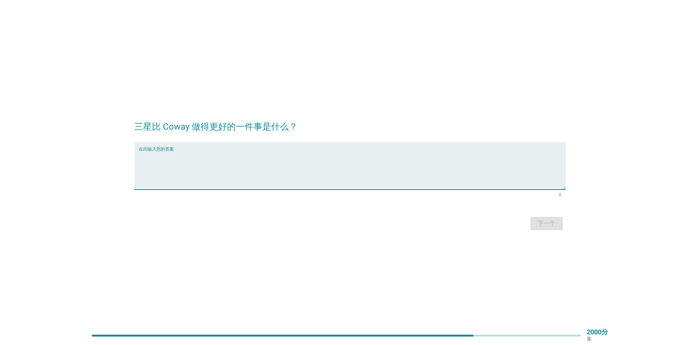
paste textarea "三星比 Coway 做得更好的一件事是「科技创新与智能家电整合"
click at [239, 156] on textarea "三星比 Coway 做得更好的一件事是「科技创新与智能家电整合" at bounding box center [352, 170] width 427 height 39
type textarea "三星比 Coway 做得更好的一件事是科技创新与智能家电整合"
click at [543, 218] on button "下一个" at bounding box center [546, 223] width 32 height 13
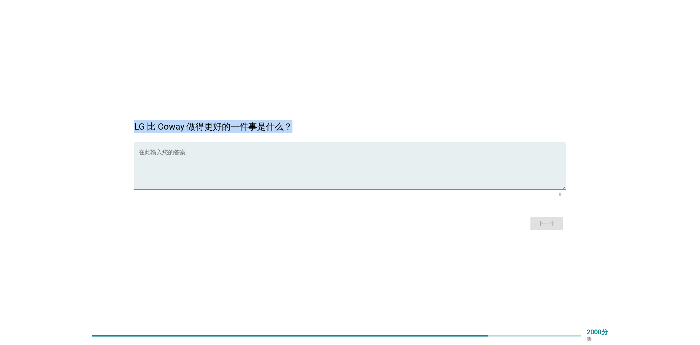
drag, startPoint x: 131, startPoint y: 125, endPoint x: 299, endPoint y: 128, distance: 168.8
click at [299, 128] on div "LG 比 Coway 做得更好的一件事是什么？ 在此输入您的答案 0 下一个" at bounding box center [349, 172] width 443 height 131
copy font "LG 比 Coway 做得更好的一件事是什么？"
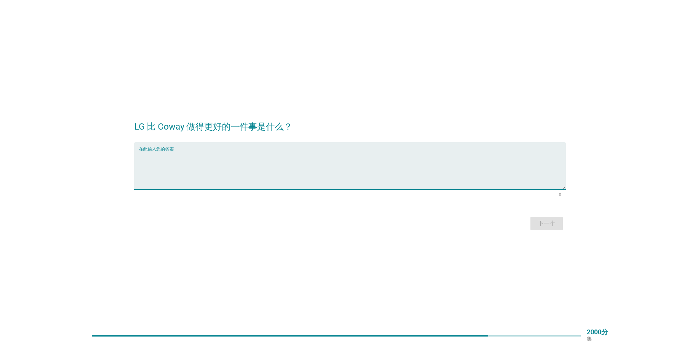
drag, startPoint x: 183, startPoint y: 149, endPoint x: 153, endPoint y: 147, distance: 30.9
paste textarea "👉 LG 比 Coway 做得更好的一件事是「产品设计与技术多样化」。"
click at [142, 155] on textarea "👉 LG 比 Coway 做得更好的一件事是「产品设计与技术多样化」。" at bounding box center [352, 170] width 427 height 39
click at [235, 157] on textarea "LG 比 Coway 做得更好的一件事是「产品设计与技术多样化」。" at bounding box center [352, 170] width 427 height 39
click at [289, 155] on textarea "LG 比 Coway 做得更好的一件事是产品设计与技术多样化」。" at bounding box center [352, 170] width 427 height 39
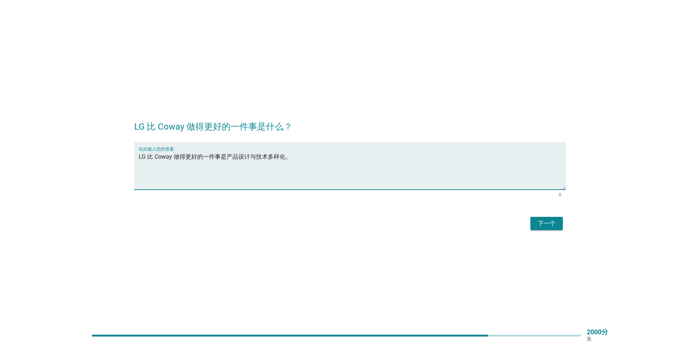
type textarea "LG 比 Coway 做得更好的一件事是产品设计与技术多样化。"
click at [551, 223] on font "下一个" at bounding box center [547, 223] width 18 height 7
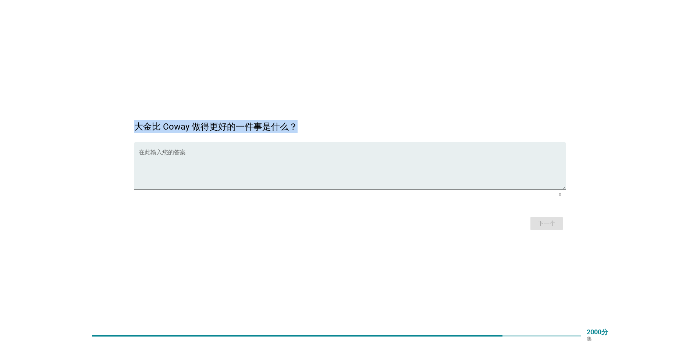
drag, startPoint x: 124, startPoint y: 127, endPoint x: 302, endPoint y: 128, distance: 177.2
click at [302, 128] on div "大金比 Coway 做得更好的一件事是什么？ 在此输入您的答案 0 下一个" at bounding box center [350, 172] width 664 height 131
copy font "大金比 Coway 做得更好的一件事是什么？"
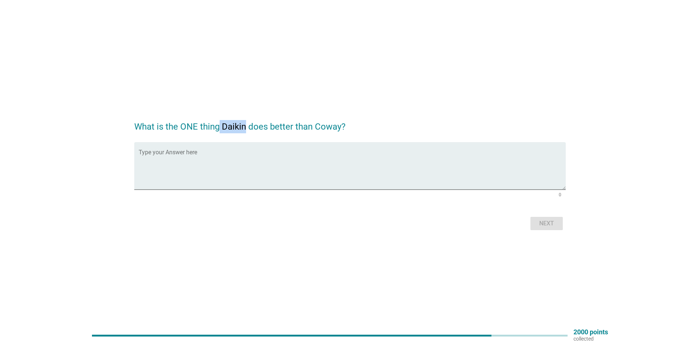
drag, startPoint x: 221, startPoint y: 125, endPoint x: 247, endPoint y: 125, distance: 26.1
click at [247, 125] on h2 "What is the ONE thing Daikin does better than Coway?" at bounding box center [349, 123] width 431 height 21
copy h2 "Daikin"
click at [174, 161] on textarea "Type your Answer here" at bounding box center [352, 170] width 427 height 39
paste textarea "世界级空调与节能科技，专注冷气舒适体验"
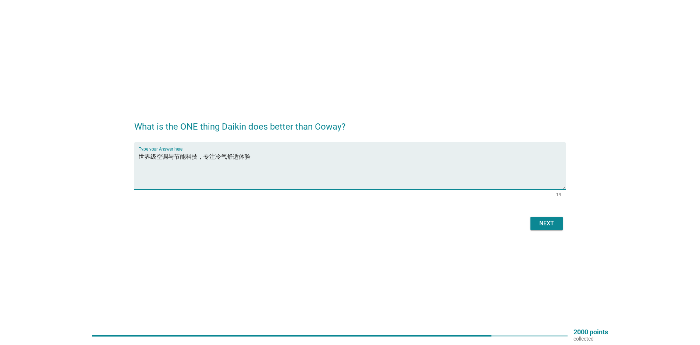
type textarea "世界级空调与节能科技，专注冷气舒适体验"
click at [540, 223] on div "Next" at bounding box center [546, 223] width 21 height 9
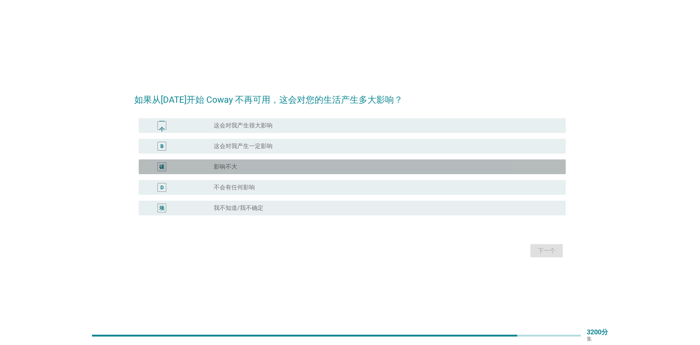
click at [207, 164] on div "碳" at bounding box center [179, 166] width 69 height 9
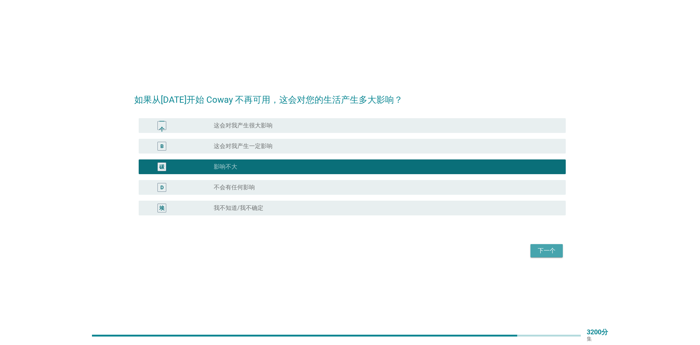
click at [534, 254] on button "下一个" at bounding box center [546, 250] width 32 height 13
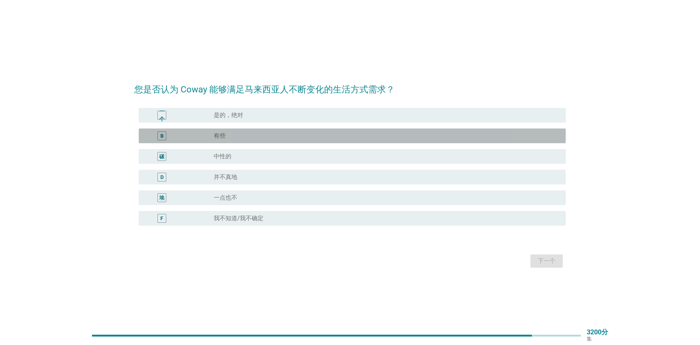
click at [226, 139] on div "radio_button_unchecked 有些" at bounding box center [387, 135] width 346 height 9
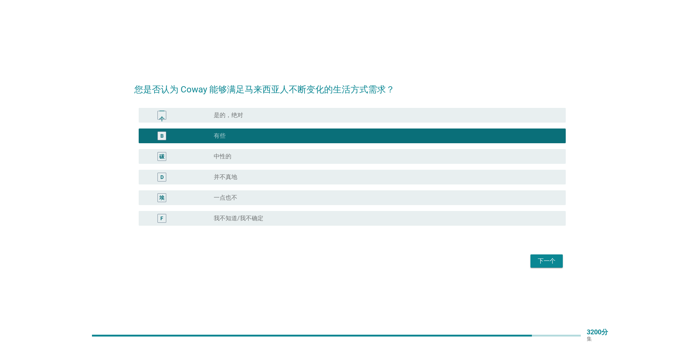
click at [555, 259] on div "下一个" at bounding box center [546, 260] width 21 height 9
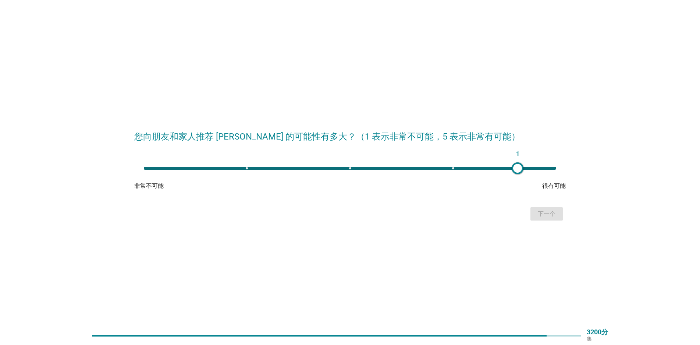
drag, startPoint x: 140, startPoint y: 169, endPoint x: 535, endPoint y: 171, distance: 394.2
click at [523, 171] on div at bounding box center [517, 168] width 12 height 12
type input "3"
drag, startPoint x: 559, startPoint y: 168, endPoint x: 366, endPoint y: 171, distance: 193.4
click at [366, 171] on div at bounding box center [366, 168] width 12 height 12
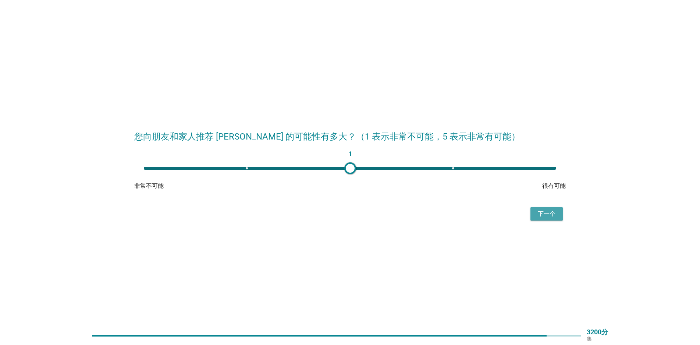
click at [541, 213] on font "下一个" at bounding box center [547, 213] width 18 height 7
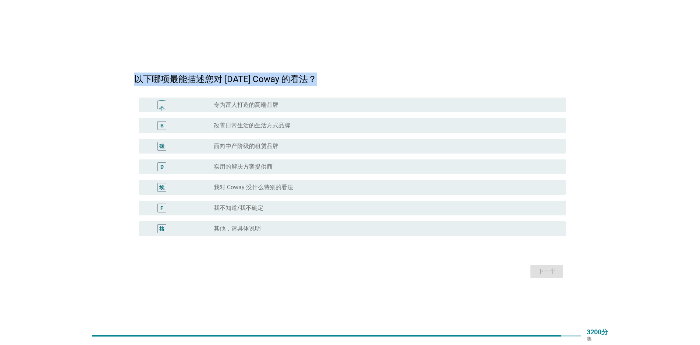
drag, startPoint x: 130, startPoint y: 78, endPoint x: 334, endPoint y: 82, distance: 204.5
click at [334, 82] on div "以下哪项最能描述您对 [DATE] Coway 的看法？ 一个 radio_button_unchecked 专为富人打造的高端品牌 B radio_butt…" at bounding box center [349, 172] width 443 height 226
copy font "以下哪项最能描述您对 [DATE] Coway 的看法？"
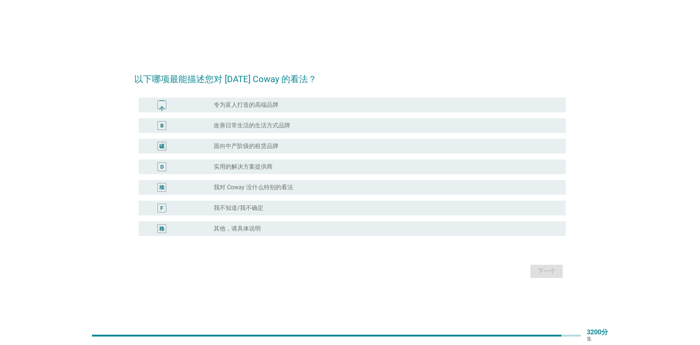
click at [96, 94] on div "以下哪项最能描述您对 [DATE] Coway 的看法？ 一个 radio_button_unchecked 专为富人打造的高端品牌 B radio_butt…" at bounding box center [350, 172] width 664 height 226
click at [206, 124] on div "B" at bounding box center [179, 125] width 69 height 9
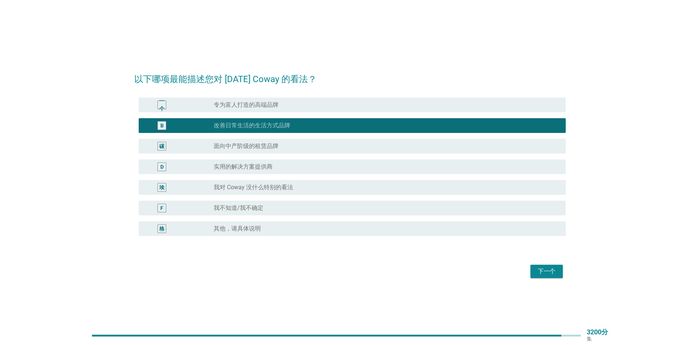
click at [183, 168] on div "D" at bounding box center [179, 166] width 69 height 9
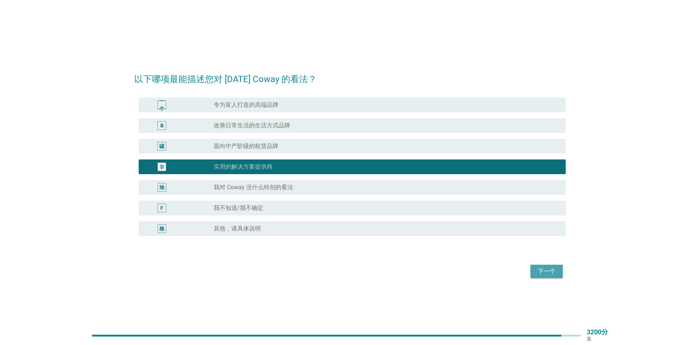
click at [543, 274] on font "下一个" at bounding box center [547, 271] width 18 height 9
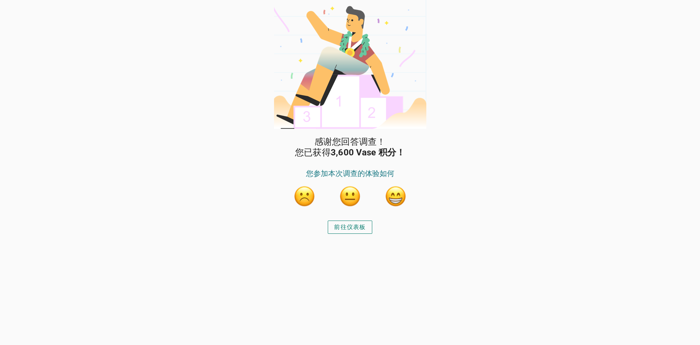
click at [347, 230] on font "前往仪表板" at bounding box center [350, 226] width 32 height 9
